Goal: Transaction & Acquisition: Book appointment/travel/reservation

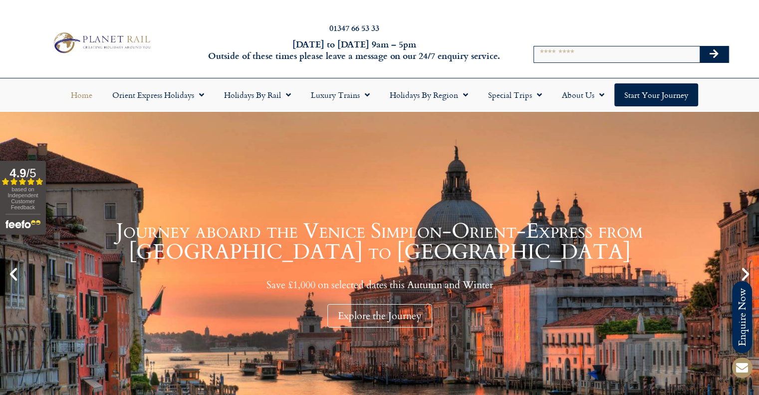
click at [562, 26] on div at bounding box center [573, 28] width 23 height 23
click at [578, 59] on input "Search" at bounding box center [617, 54] width 166 height 16
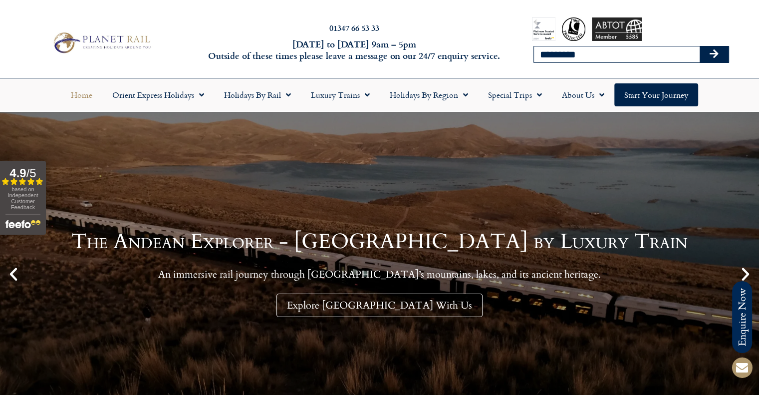
type input "*********"
click at [699, 46] on button "Search" at bounding box center [713, 54] width 29 height 16
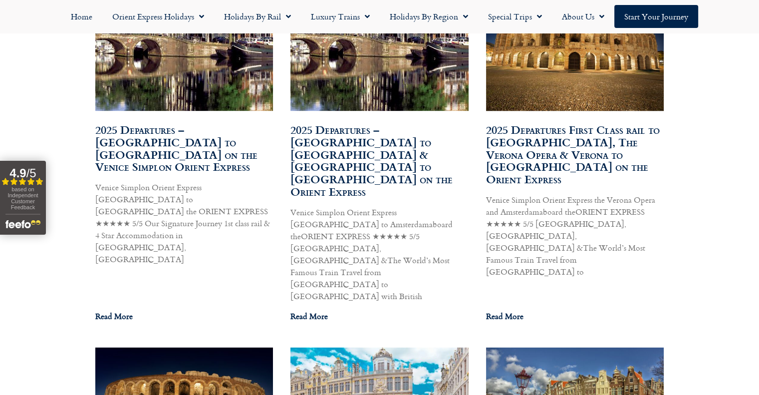
scroll to position [798, 0]
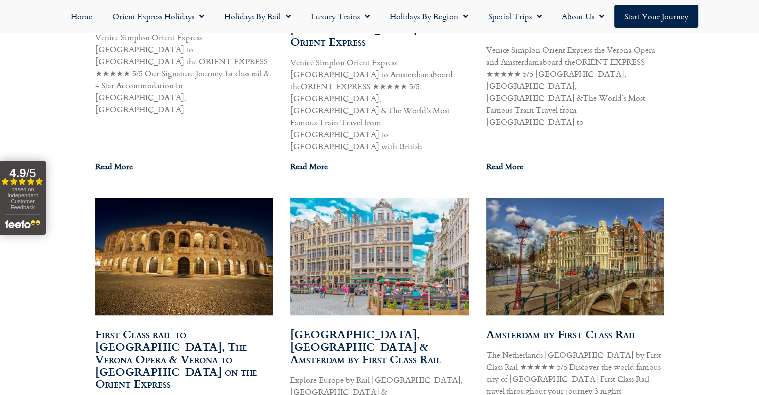
click at [557, 215] on img at bounding box center [574, 257] width 180 height 120
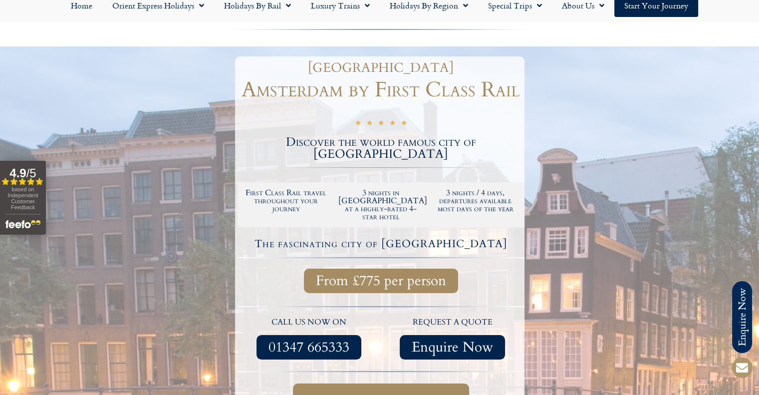
scroll to position [100, 0]
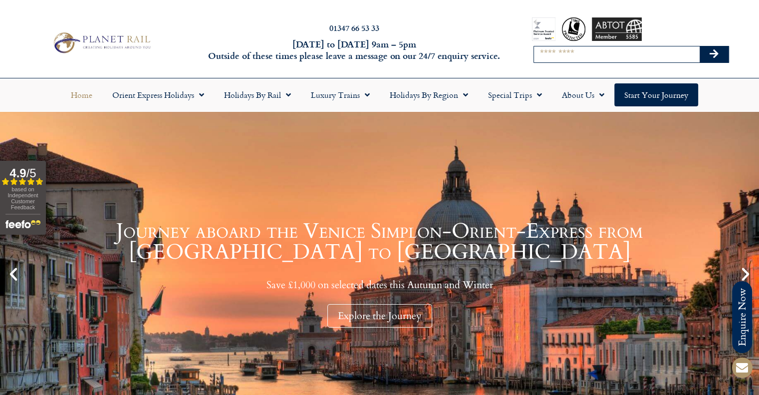
click at [584, 56] on input "Search" at bounding box center [617, 54] width 166 height 16
type input "*********"
click at [699, 46] on button "Search" at bounding box center [713, 54] width 29 height 16
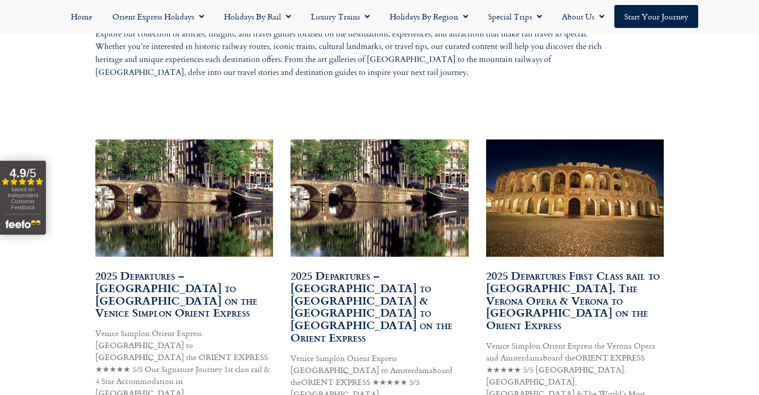
scroll to position [702, 0]
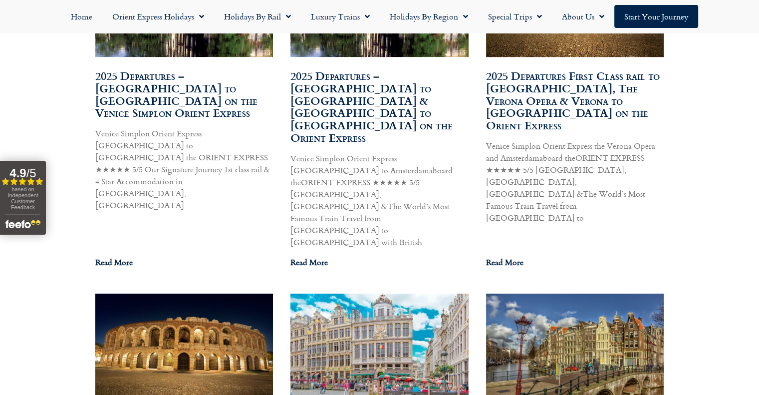
click at [594, 300] on img at bounding box center [574, 352] width 180 height 120
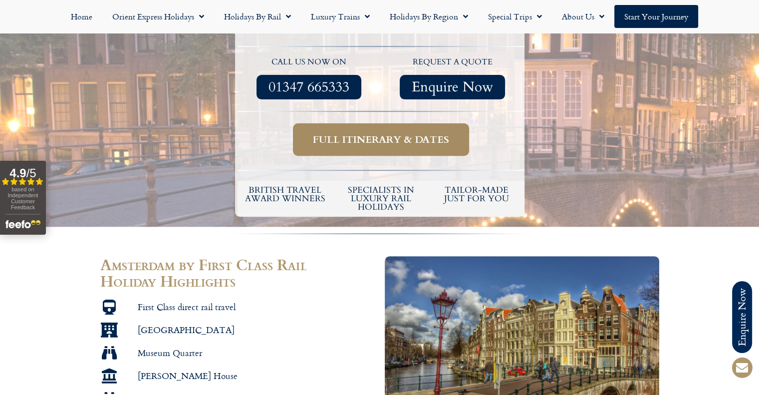
scroll to position [599, 0]
